Goal: Task Accomplishment & Management: Manage account settings

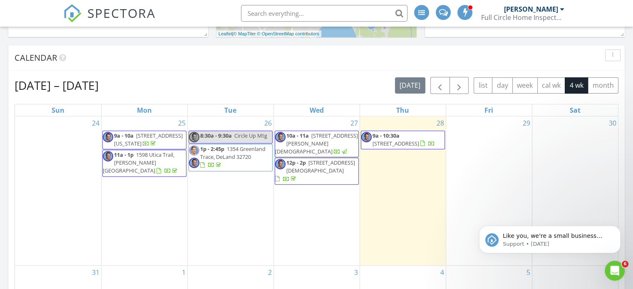
scroll to position [291, 0]
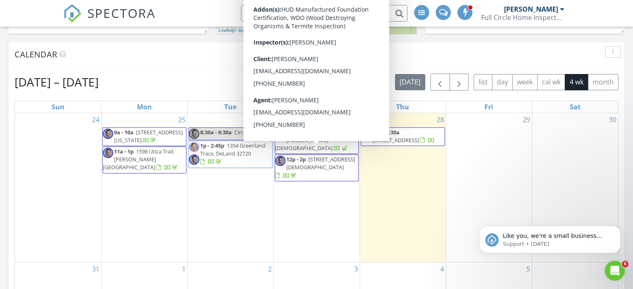
click at [319, 161] on span "814 Roseapple Ave, Lady Lake 32159" at bounding box center [320, 163] width 69 height 15
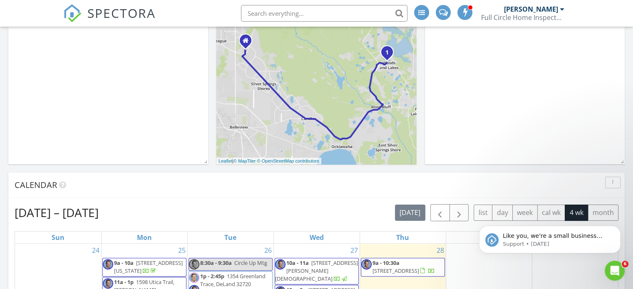
scroll to position [166, 0]
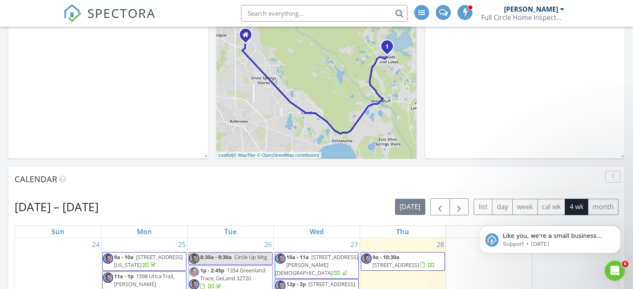
click at [309, 280] on span "814 Roseapple Ave, Lady Lake 32159" at bounding box center [320, 287] width 69 height 15
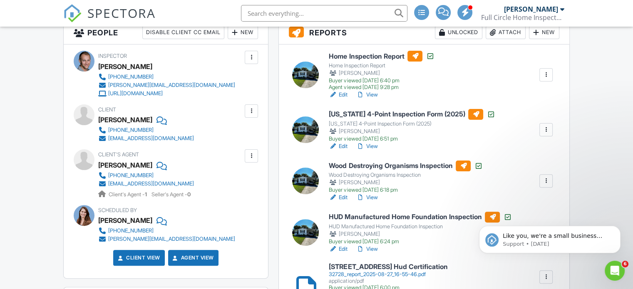
scroll to position [250, 0]
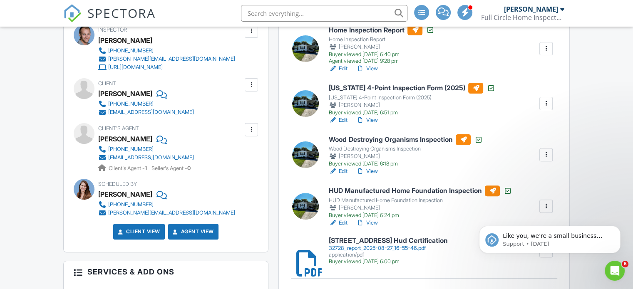
click at [376, 173] on link "View" at bounding box center [367, 171] width 22 height 8
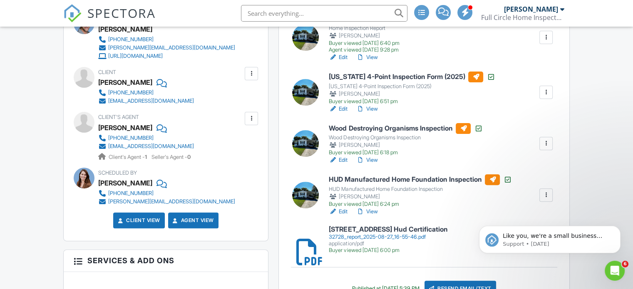
scroll to position [208, 0]
